Goal: Task Accomplishment & Management: Complete application form

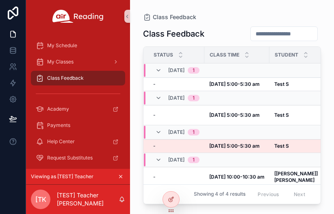
scroll to position [0, 55]
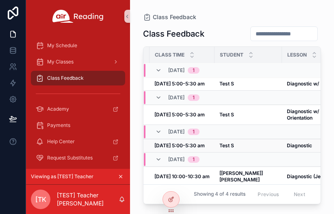
click at [229, 145] on strong "Test S" at bounding box center [227, 145] width 15 height 6
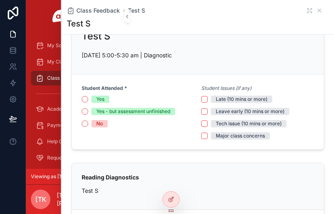
scroll to position [41, 0]
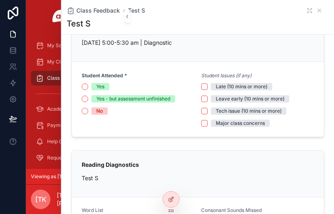
click at [39, 75] on icon "scrollable content" at bounding box center [40, 78] width 8 height 8
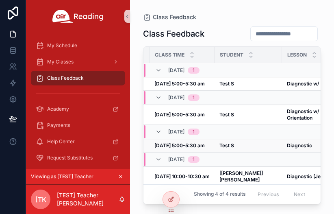
click at [194, 145] on strong "[DATE] 5:00-5:30 am" at bounding box center [179, 145] width 50 height 6
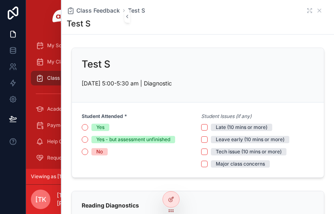
click at [0, 201] on div at bounding box center [13, 107] width 26 height 214
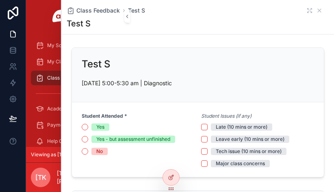
click at [50, 75] on span "Class Feedback" at bounding box center [65, 78] width 37 height 7
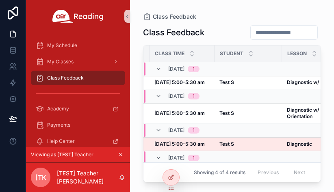
drag, startPoint x: 126, startPoint y: 17, endPoint x: 120, endPoint y: 17, distance: 6.6
click at [120, 17] on div "My Schedule My Classes Class Feedback Academy Payments Help Center Request Subs…" at bounding box center [78, 96] width 104 height 192
click at [126, 15] on icon "scrollable content" at bounding box center [127, 16] width 6 height 6
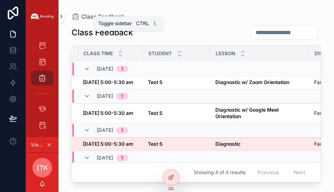
click at [63, 17] on icon "scrollable content" at bounding box center [62, 16] width 6 height 6
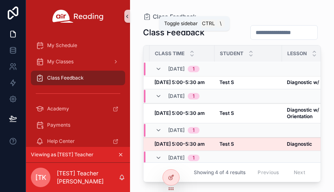
click at [129, 13] on icon "scrollable content" at bounding box center [127, 16] width 6 height 6
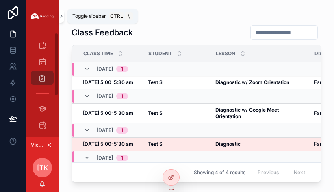
click at [63, 17] on icon "scrollable content" at bounding box center [62, 16] width 6 height 6
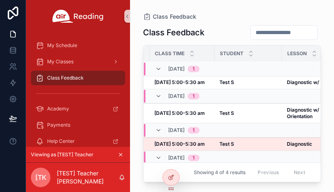
click at [63, 78] on span "Class Feedback" at bounding box center [65, 78] width 37 height 7
click at [128, 16] on icon "scrollable content" at bounding box center [127, 16] width 6 height 6
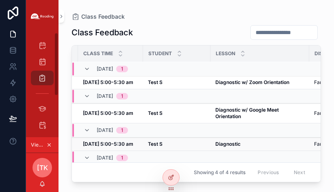
click at [146, 143] on td "Test S Test S" at bounding box center [176, 144] width 67 height 13
click at [155, 143] on strong "Test S" at bounding box center [155, 144] width 15 height 6
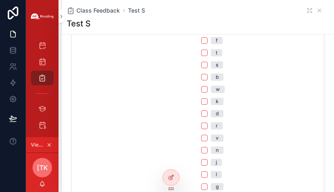
scroll to position [407, 0]
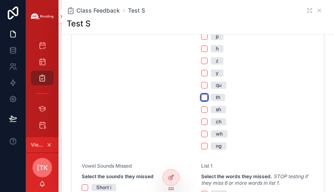
click at [201, 96] on button "th" at bounding box center [204, 97] width 7 height 7
click at [201, 98] on button "th" at bounding box center [204, 97] width 7 height 7
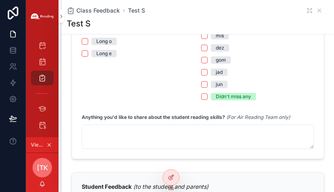
scroll to position [691, 0]
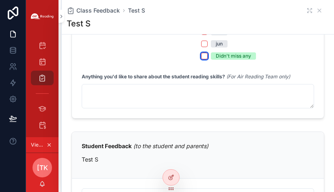
click at [201, 53] on button "Didn't miss any" at bounding box center [204, 56] width 7 height 7
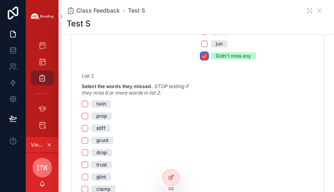
click at [203, 57] on button "Didn't miss any" at bounding box center [204, 56] width 7 height 7
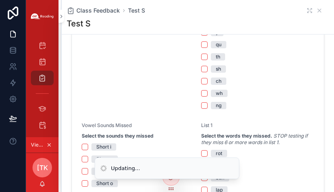
scroll to position [325, 0]
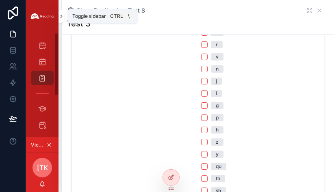
click at [62, 18] on icon "scrollable content" at bounding box center [62, 16] width 6 height 6
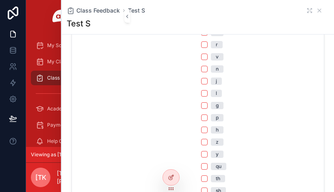
click at [55, 76] on span "Class Feedback" at bounding box center [65, 78] width 37 height 7
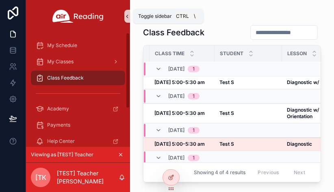
click at [128, 18] on icon "scrollable content" at bounding box center [127, 16] width 6 height 6
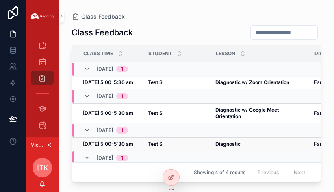
click at [158, 141] on strong "Test S" at bounding box center [155, 144] width 15 height 6
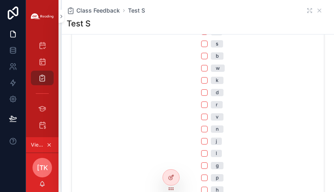
scroll to position [285, 0]
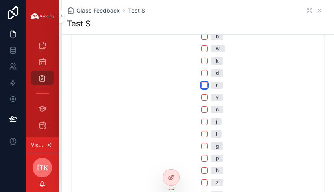
click at [201, 87] on button "r" at bounding box center [204, 85] width 7 height 7
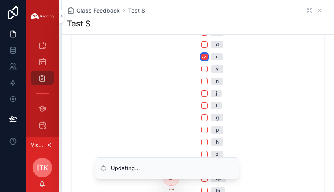
scroll to position [325, 0]
click at [201, 95] on button "l" at bounding box center [204, 93] width 7 height 7
click at [202, 117] on button "p" at bounding box center [204, 118] width 7 height 7
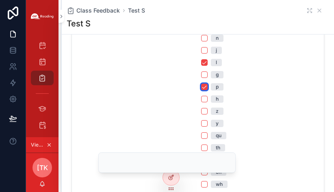
scroll to position [366, 0]
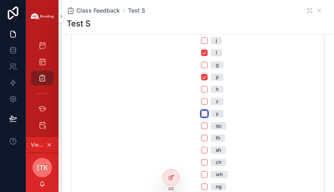
click at [204, 113] on button "y" at bounding box center [204, 114] width 7 height 7
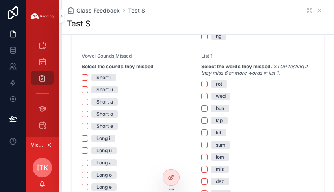
scroll to position [528, 0]
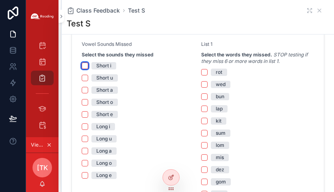
click at [86, 63] on button "Short i" at bounding box center [85, 66] width 7 height 7
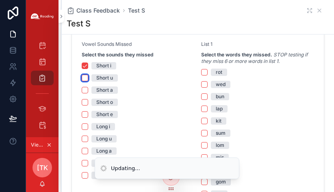
click at [88, 78] on button "Short u" at bounding box center [85, 78] width 7 height 7
click at [87, 88] on button "Short a" at bounding box center [85, 90] width 7 height 7
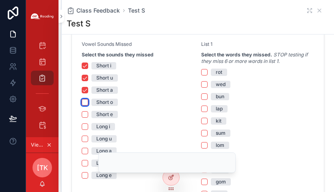
click at [86, 101] on button "Short o" at bounding box center [85, 102] width 7 height 7
click at [85, 114] on button "Short e" at bounding box center [85, 114] width 7 height 7
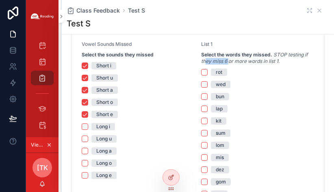
drag, startPoint x: 226, startPoint y: 60, endPoint x: 202, endPoint y: 61, distance: 24.4
click at [202, 61] on em "STOP testing if they miss 6 or more words in list 1." at bounding box center [254, 58] width 107 height 13
click at [179, 65] on div "Short i" at bounding box center [138, 65] width 113 height 7
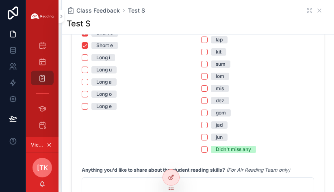
scroll to position [610, 0]
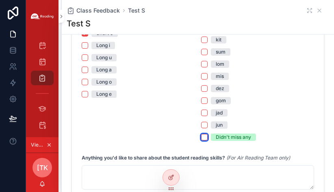
click at [202, 138] on button "Didn't miss any" at bounding box center [204, 137] width 7 height 7
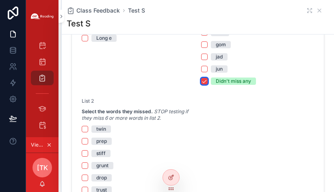
scroll to position [650, 0]
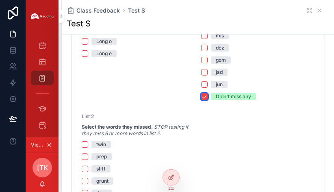
click at [203, 97] on button "Didn't miss any" at bounding box center [204, 96] width 7 height 7
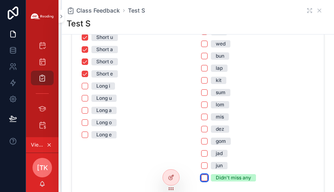
scroll to position [610, 0]
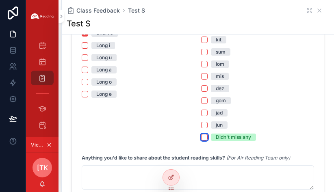
click at [201, 135] on button "Didn't miss any" at bounding box center [204, 137] width 7 height 7
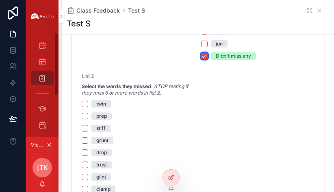
scroll to position [732, 0]
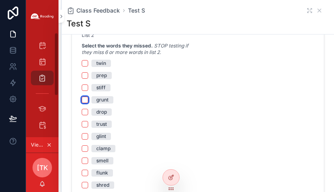
click at [83, 99] on button "grunt" at bounding box center [85, 100] width 7 height 7
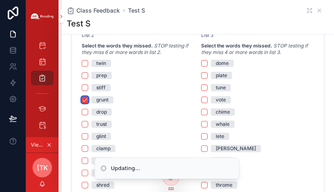
scroll to position [772, 0]
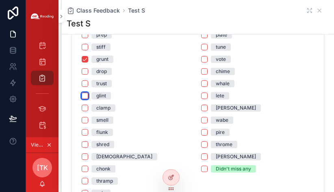
click at [87, 97] on button "glint" at bounding box center [85, 96] width 7 height 7
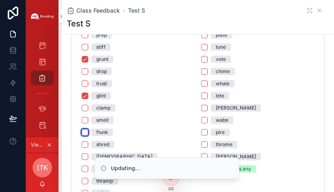
click at [85, 131] on button "flunk" at bounding box center [85, 132] width 7 height 7
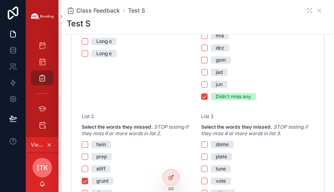
scroll to position [691, 0]
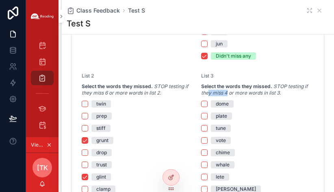
drag, startPoint x: 224, startPoint y: 92, endPoint x: 205, endPoint y: 93, distance: 19.5
click at [205, 93] on em "STOP testing if they miss 4 or more words in list 3." at bounding box center [254, 89] width 107 height 13
click at [171, 94] on span "Select the words they missed. STOP testing if they miss 6 or more words in list…" at bounding box center [138, 89] width 113 height 13
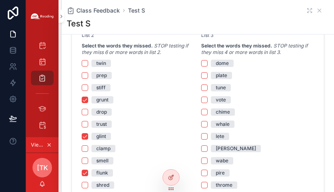
scroll to position [772, 0]
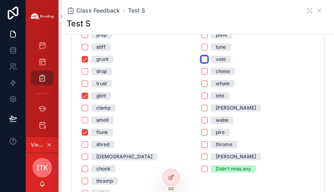
click at [202, 59] on button "vote" at bounding box center [204, 59] width 7 height 7
click at [201, 82] on button "whale" at bounding box center [204, 83] width 7 height 7
click at [201, 107] on button "[PERSON_NAME]" at bounding box center [204, 108] width 7 height 7
click at [201, 133] on button "pire" at bounding box center [204, 132] width 7 height 7
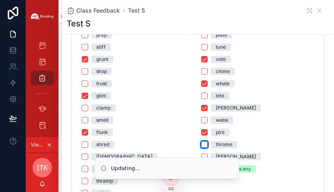
click at [201, 144] on button "throme" at bounding box center [204, 144] width 7 height 7
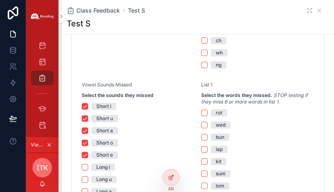
scroll to position [528, 0]
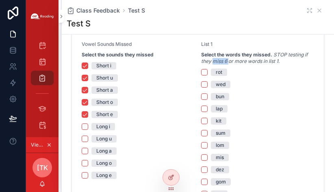
drag, startPoint x: 210, startPoint y: 59, endPoint x: 227, endPoint y: 61, distance: 17.1
click at [227, 61] on em "STOP testing if they miss 6 or more words in list 1." at bounding box center [254, 58] width 107 height 13
click at [262, 42] on div "List 1" at bounding box center [257, 46] width 113 height 10
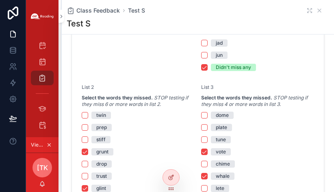
scroll to position [691, 0]
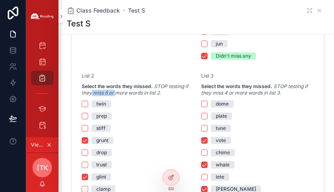
drag, startPoint x: 92, startPoint y: 90, endPoint x: 115, endPoint y: 91, distance: 23.6
click at [115, 91] on em "STOP testing if they miss 6 or more words in list 2." at bounding box center [135, 89] width 107 height 13
drag, startPoint x: 209, startPoint y: 93, endPoint x: 233, endPoint y: 93, distance: 23.6
click at [233, 93] on em "STOP testing if they miss 4 or more words in list 3." at bounding box center [254, 89] width 107 height 13
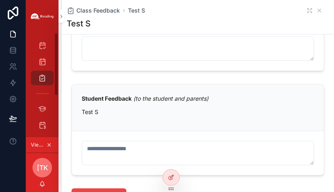
scroll to position [1057, 0]
